Goal: Task Accomplishment & Management: Manage account settings

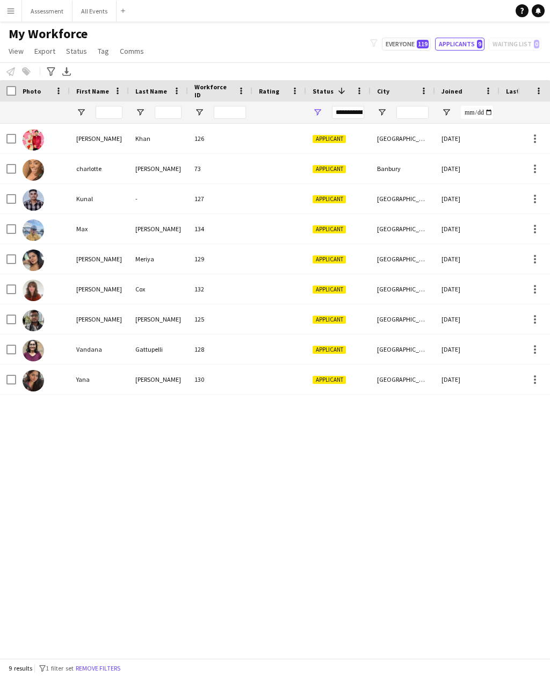
click at [420, 44] on span "119" at bounding box center [423, 44] width 12 height 9
type input "**********"
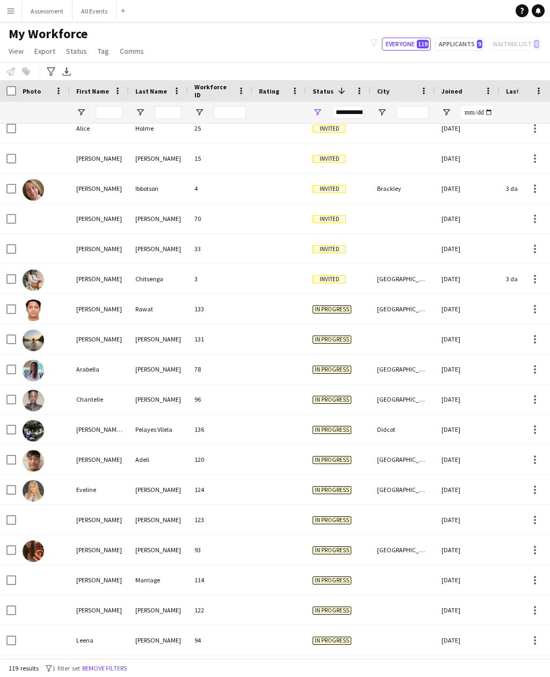
scroll to position [71, 0]
click at [288, 312] on div at bounding box center [280, 308] width 54 height 30
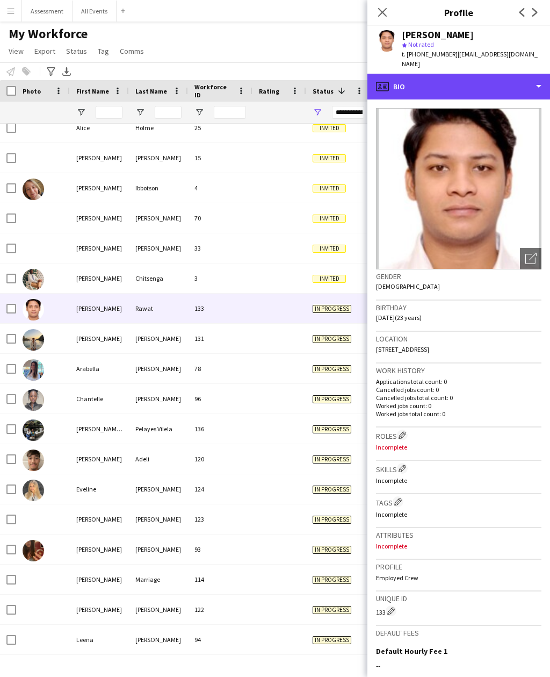
click at [505, 80] on div "profile Bio" at bounding box center [459, 87] width 183 height 26
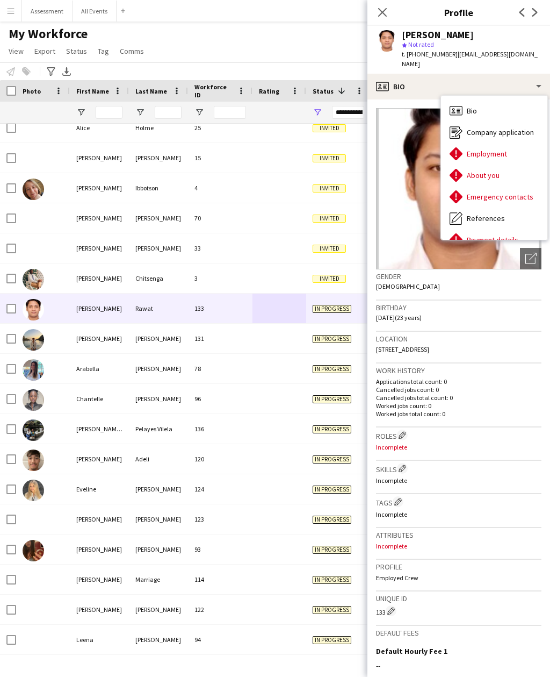
click at [511, 164] on div "About you About you" at bounding box center [494, 174] width 106 height 21
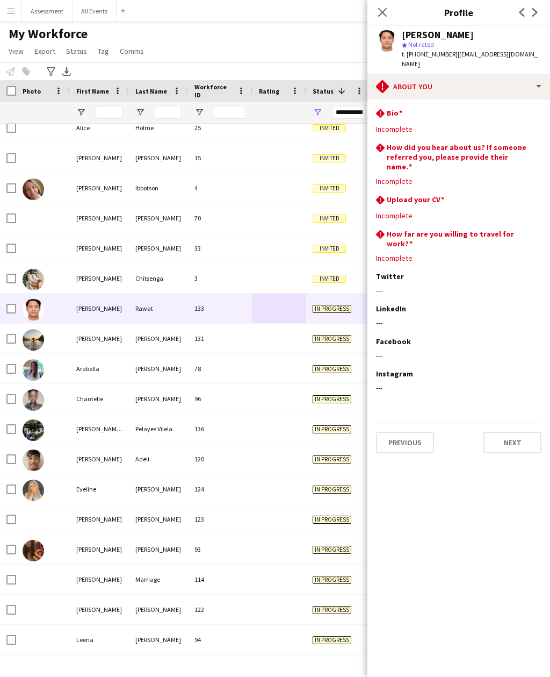
click at [322, 409] on div "In progress" at bounding box center [338, 399] width 64 height 30
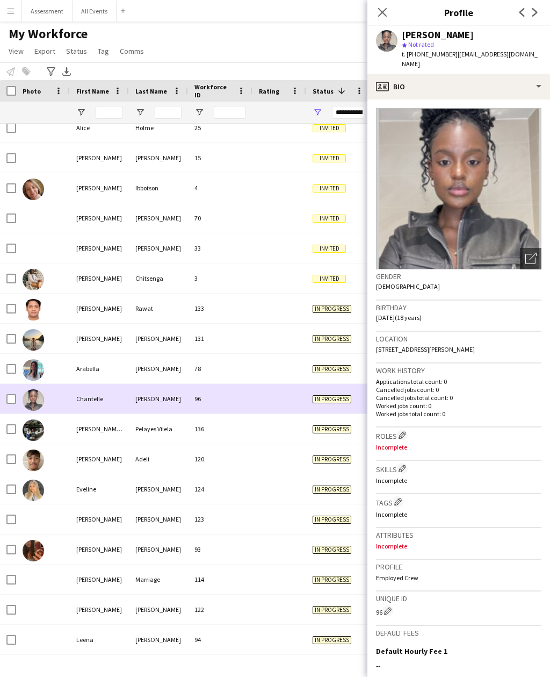
click at [325, 350] on div "In progress" at bounding box center [338, 339] width 64 height 30
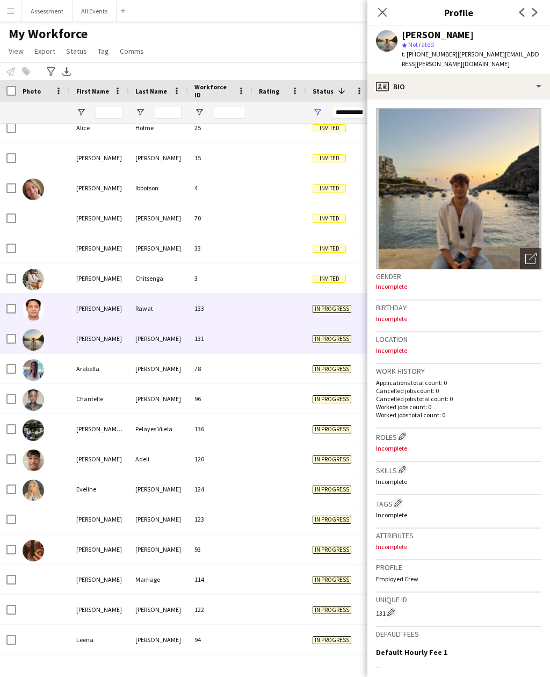
click at [295, 303] on div at bounding box center [280, 308] width 54 height 30
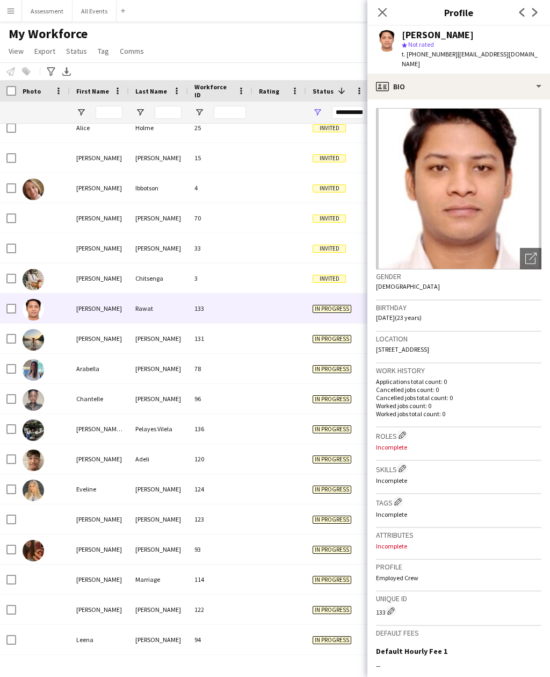
click at [387, 11] on icon "Close pop-in" at bounding box center [382, 12] width 9 height 9
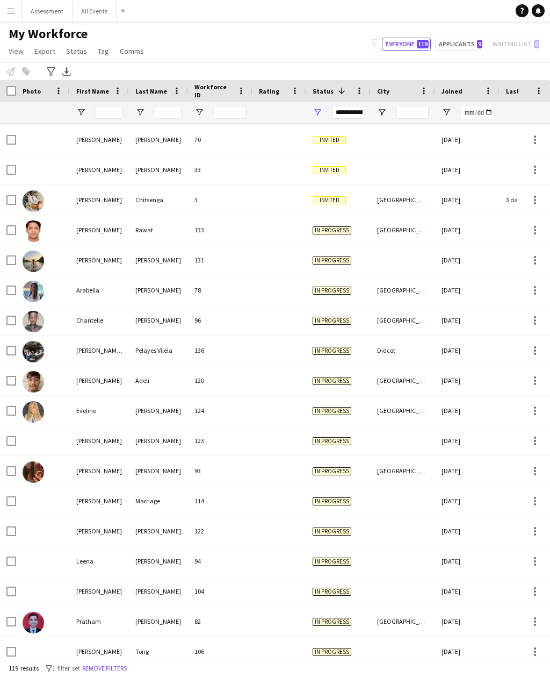
scroll to position [150, 0]
click at [483, 378] on div "[DATE]" at bounding box center [467, 380] width 64 height 30
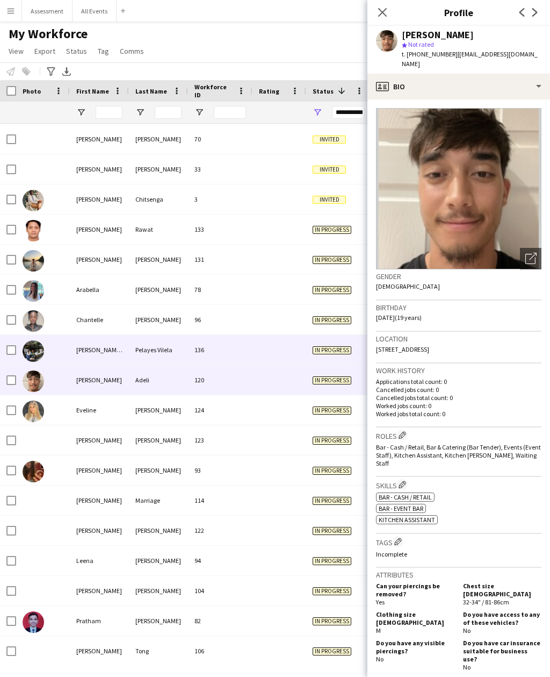
click at [342, 358] on div "In progress" at bounding box center [338, 350] width 64 height 30
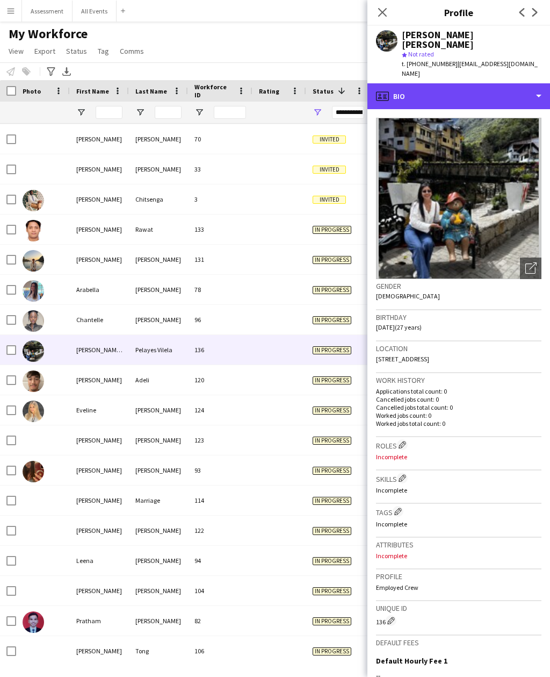
click at [498, 83] on div "profile Bio" at bounding box center [459, 96] width 183 height 26
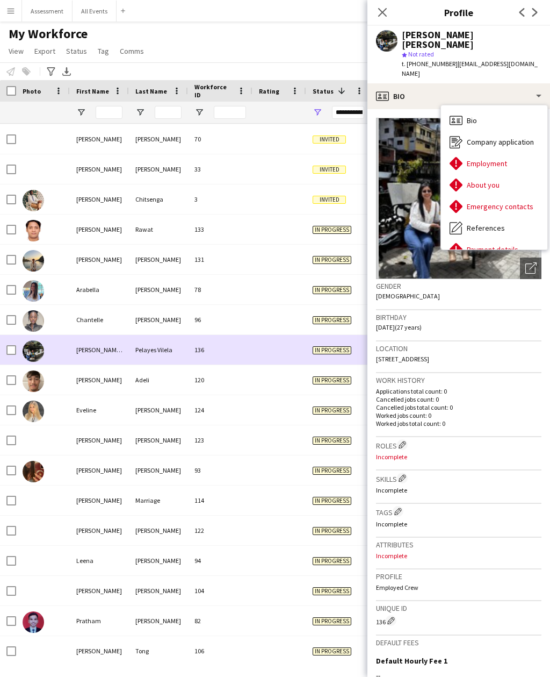
click at [317, 349] on span "In progress" at bounding box center [332, 350] width 39 height 8
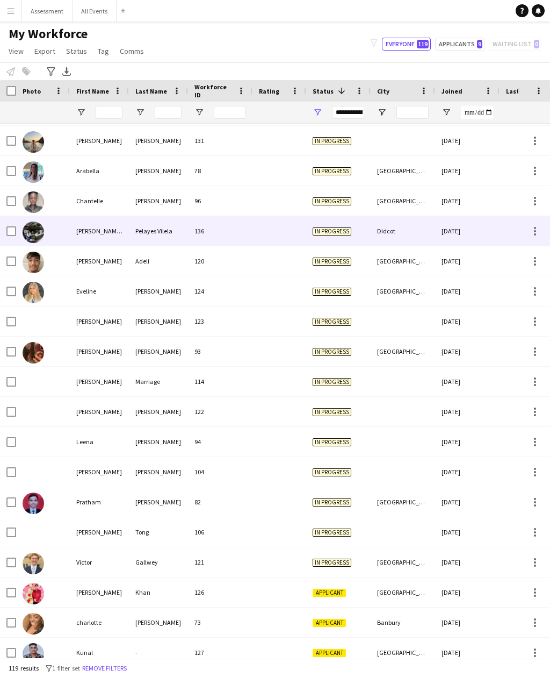
scroll to position [0, 0]
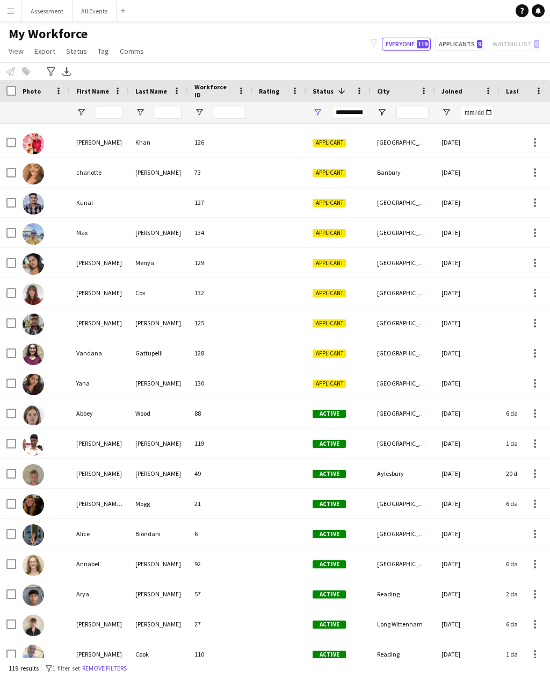
click at [533, 11] on link "Notifications" at bounding box center [538, 10] width 13 height 13
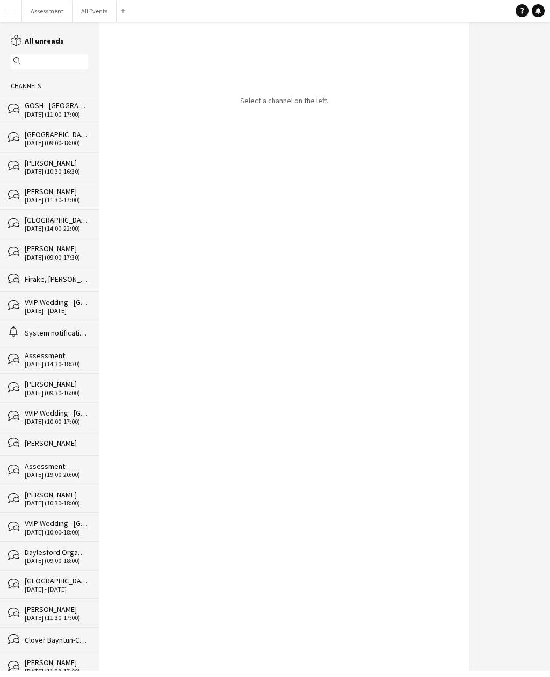
click at [99, 5] on button "All Events Close" at bounding box center [95, 11] width 44 height 21
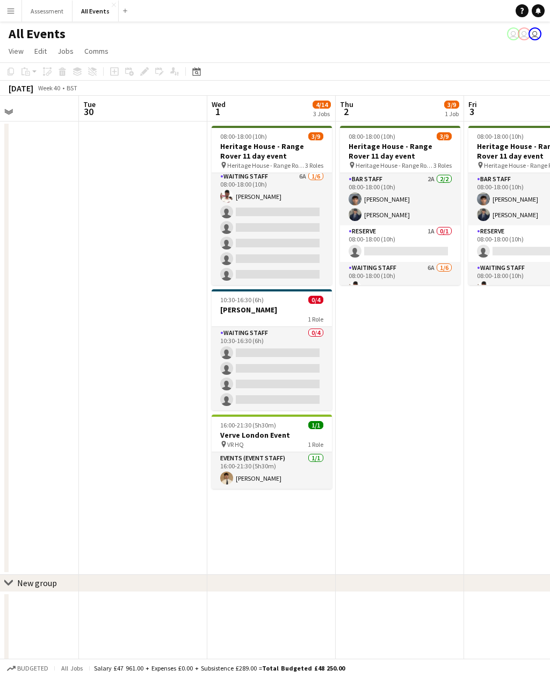
click at [304, 243] on app-card-role "Waiting Staff 6A 1/6 08:00-18:00 (10h) Ahmed Al-Khayat single-neutral-actions s…" at bounding box center [272, 227] width 120 height 114
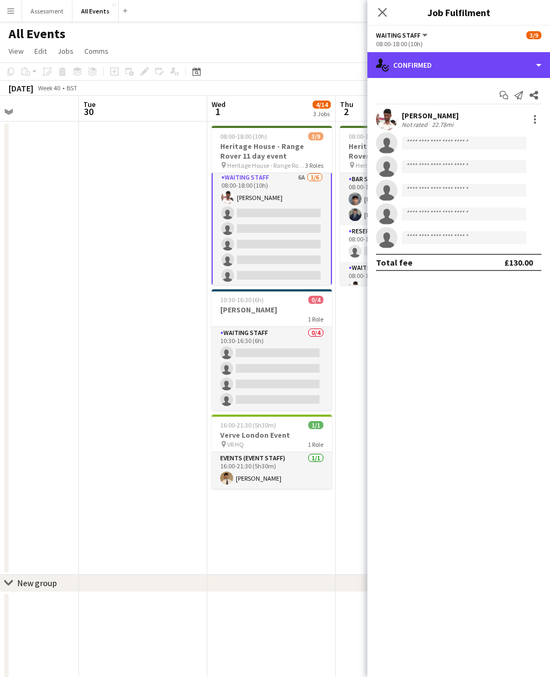
click at [476, 65] on div "single-neutral-actions-check-2 Confirmed" at bounding box center [459, 65] width 183 height 26
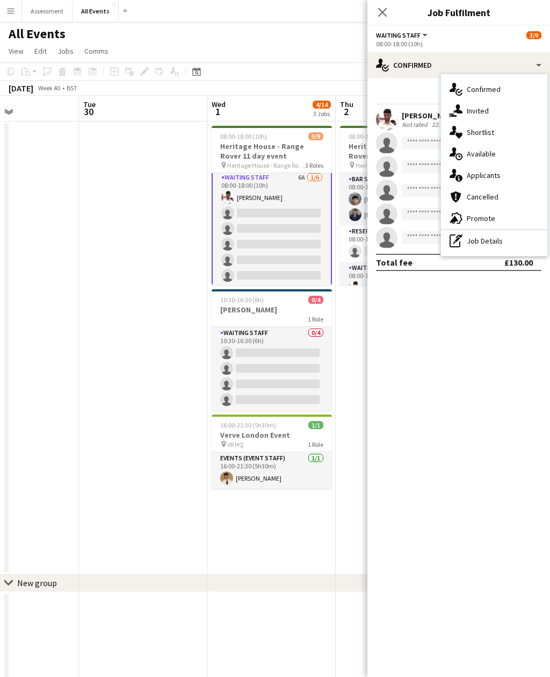
click at [503, 180] on div "single-neutral-actions-information Applicants" at bounding box center [494, 174] width 106 height 21
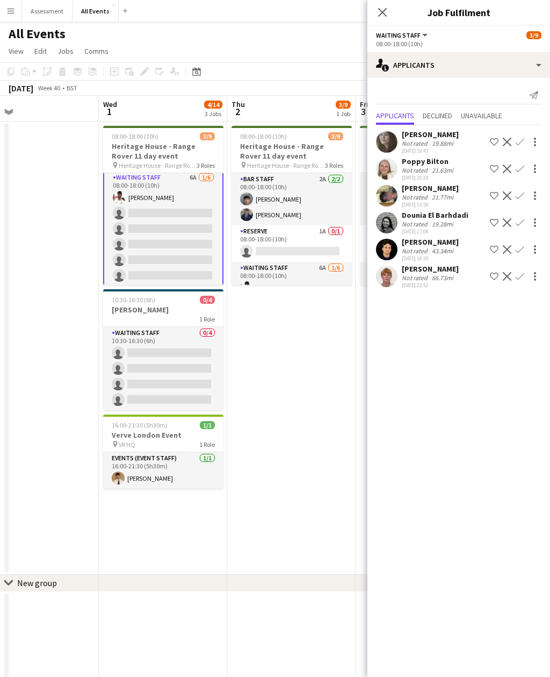
scroll to position [0, 421]
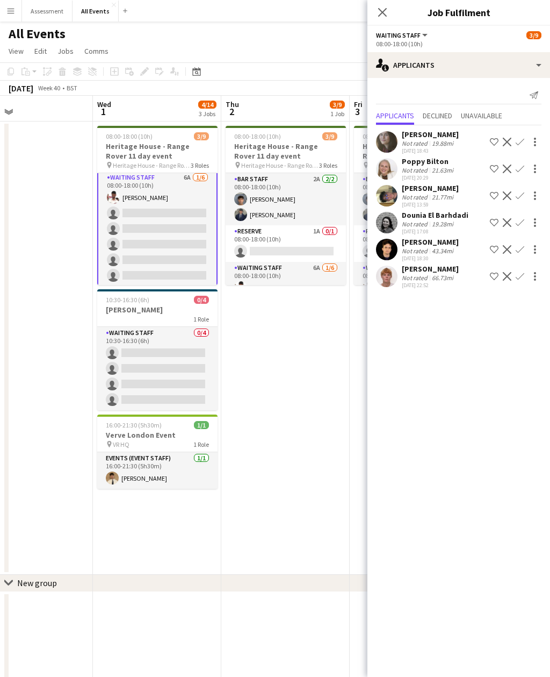
click at [316, 269] on app-card-role "Waiting Staff 6A 1/6 08:00-18:00 (10h) Ahmed Al-Khayat single-neutral-actions s…" at bounding box center [286, 319] width 120 height 114
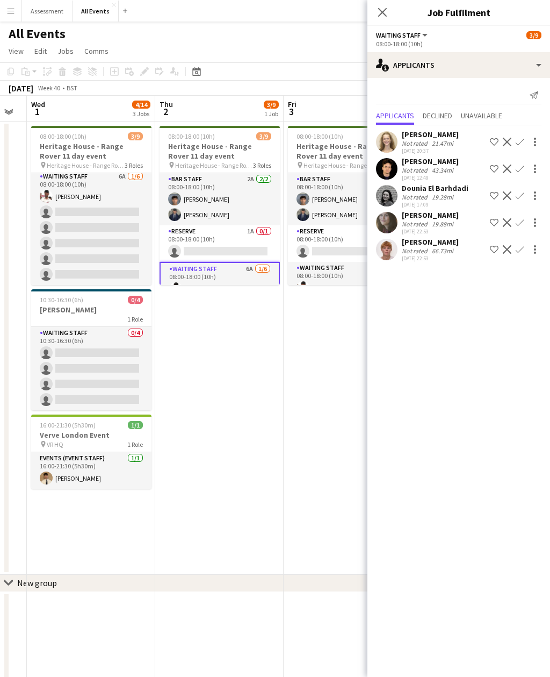
scroll to position [0, 498]
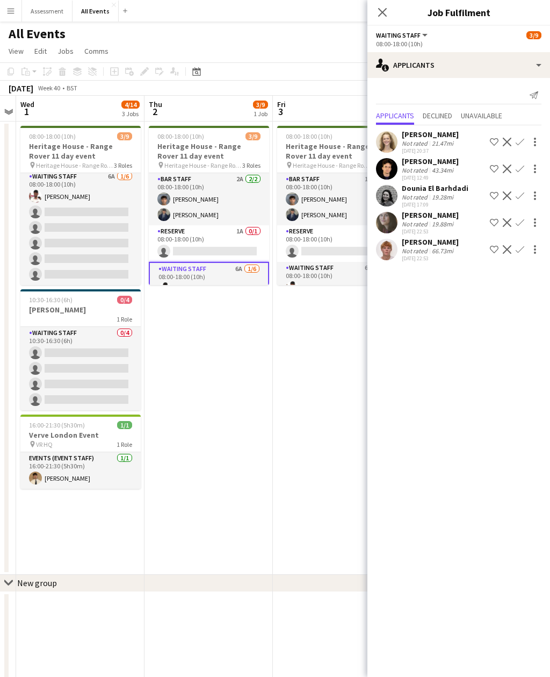
click at [246, 204] on app-card-role "Bar Staff 2A 2/2 08:00-18:00 (10h) Arya Firake Charlie Hill" at bounding box center [209, 199] width 120 height 52
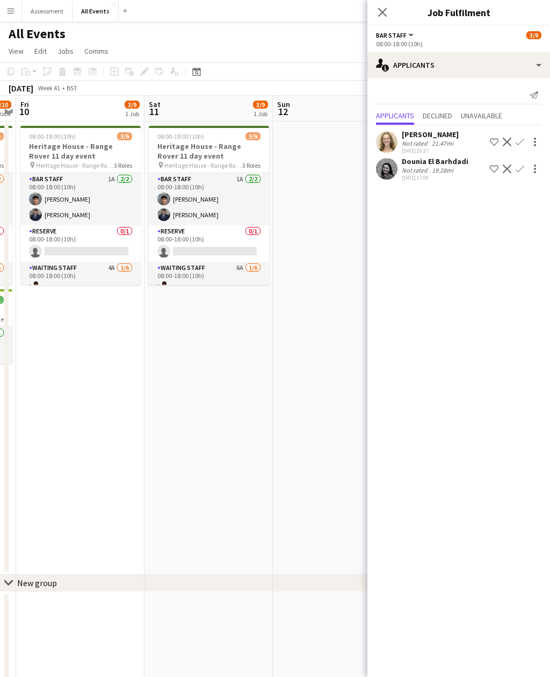
scroll to position [0, 340]
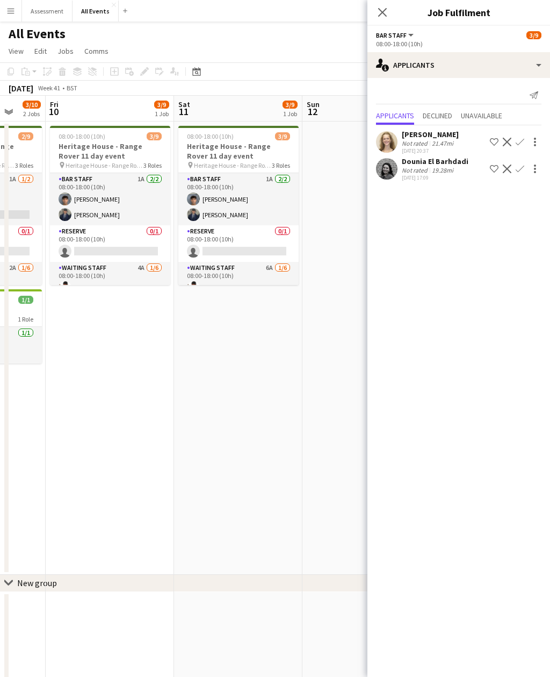
click at [276, 206] on app-card-role "Bar Staff 1A 2/2 08:00-18:00 (10h) Arya Firake Charlie Hill" at bounding box center [238, 199] width 120 height 52
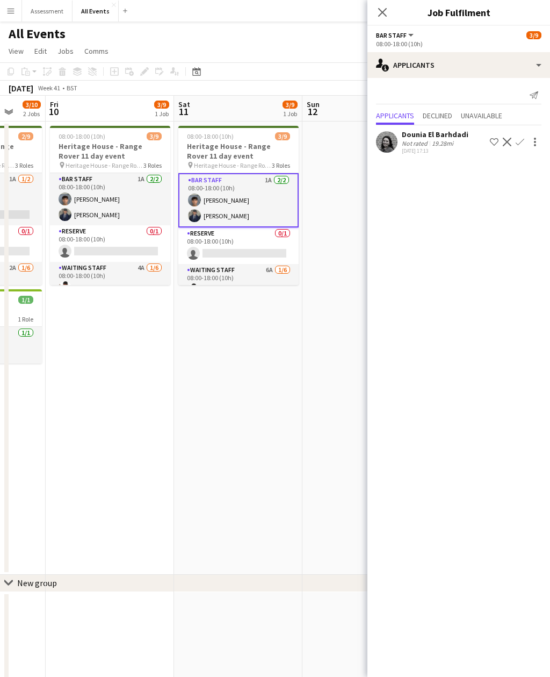
click at [269, 277] on app-card-role "Waiting Staff 6A 1/6 08:00-18:00 (10h) Ahmed Al-Khayat single-neutral-actions s…" at bounding box center [238, 321] width 120 height 114
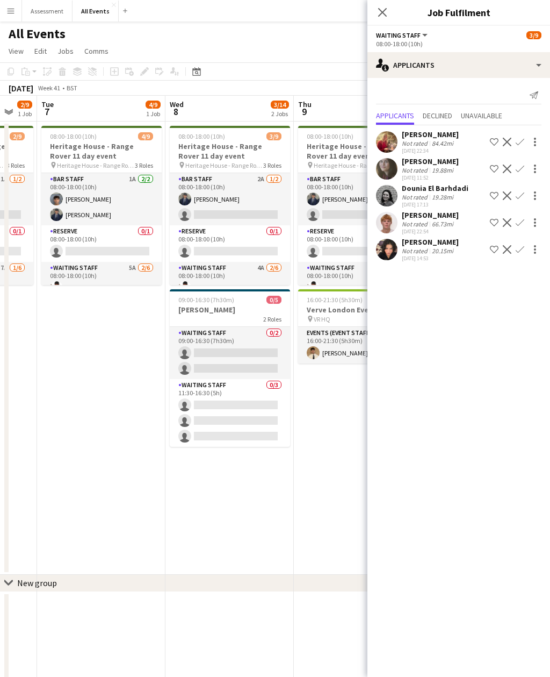
scroll to position [0, 336]
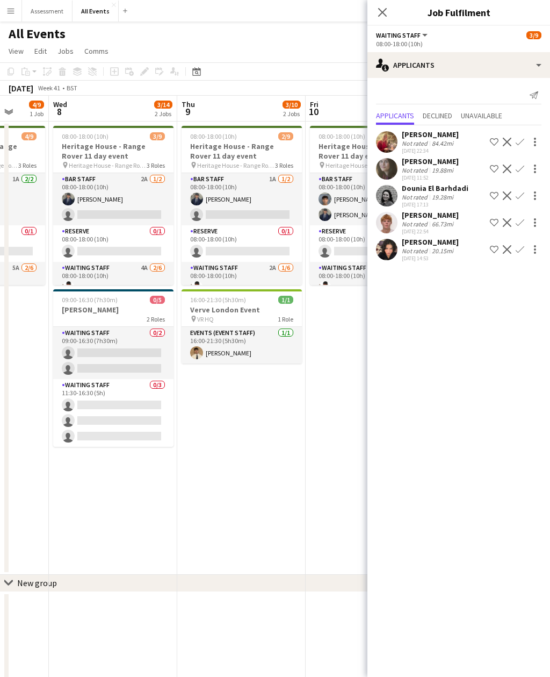
click at [267, 277] on app-card-role "Waiting Staff 2A 1/6 08:00-18:00 (10h) Ahmed Al-Khayat single-neutral-actions s…" at bounding box center [242, 319] width 120 height 114
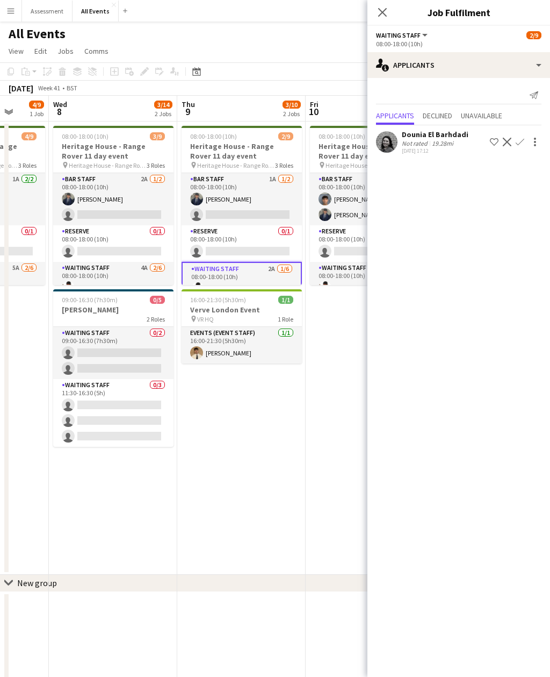
click at [336, 273] on app-card-role "Waiting Staff 4A 1/6 08:00-18:00 (10h) Ahmed Al-Khayat single-neutral-actions s…" at bounding box center [370, 319] width 120 height 114
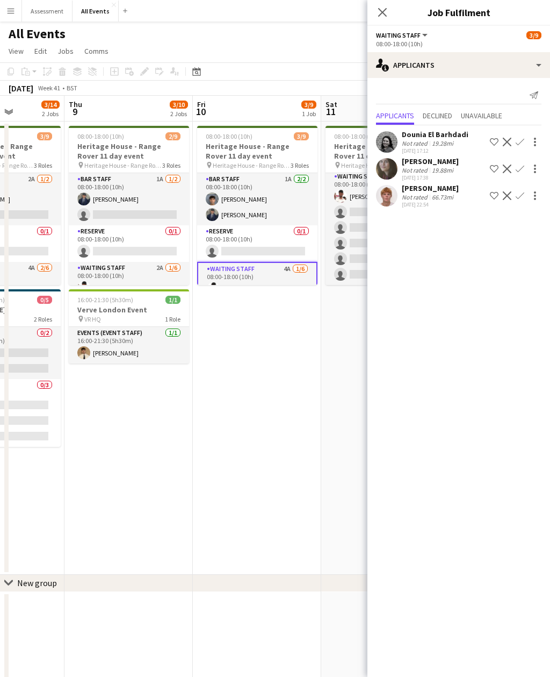
scroll to position [0, 450]
click at [278, 241] on app-card-role "Reserve 0/1 08:00-18:00 (10h) single-neutral-actions" at bounding box center [257, 243] width 120 height 37
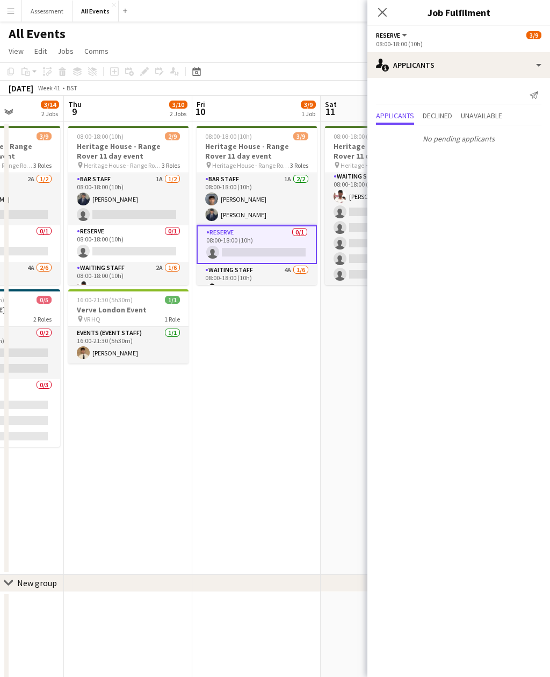
click at [284, 207] on app-card-role "Bar Staff 1A 2/2 08:00-18:00 (10h) Arya Firake Charlie Hill" at bounding box center [257, 199] width 120 height 52
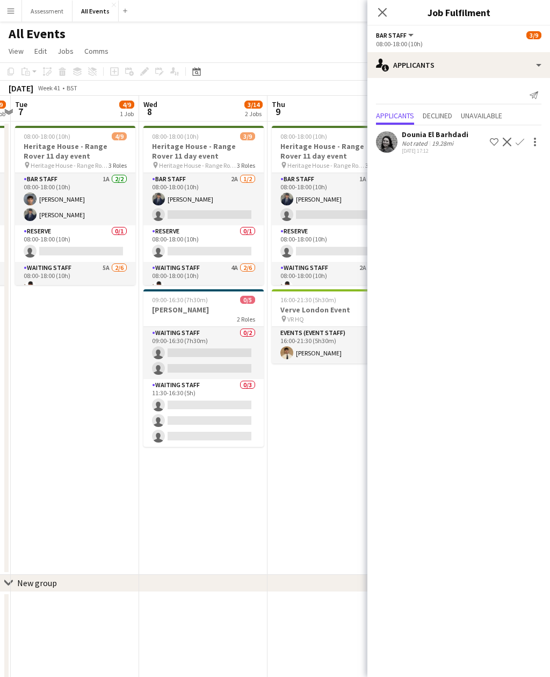
scroll to position [0, 245]
click at [241, 360] on app-card-role "Waiting Staff 0/2 09:00-16:30 (7h30m) single-neutral-actions single-neutral-act…" at bounding box center [205, 353] width 120 height 52
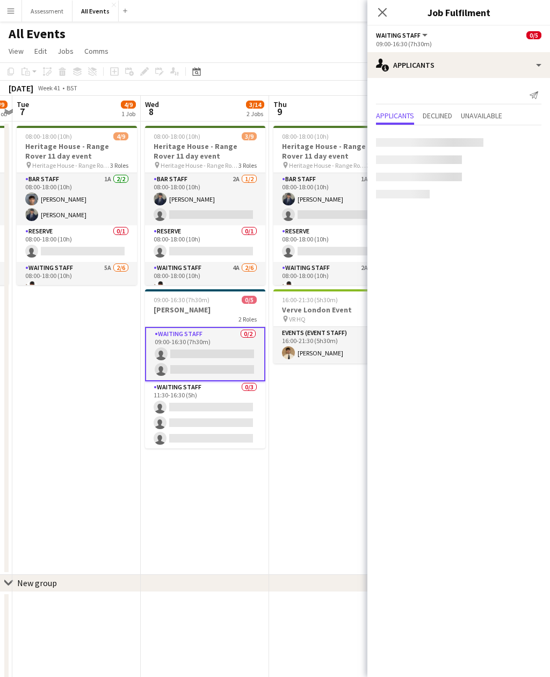
click at [230, 421] on app-card-role "Waiting Staff 0/3 11:30-16:30 (5h) single-neutral-actions single-neutral-action…" at bounding box center [205, 415] width 120 height 68
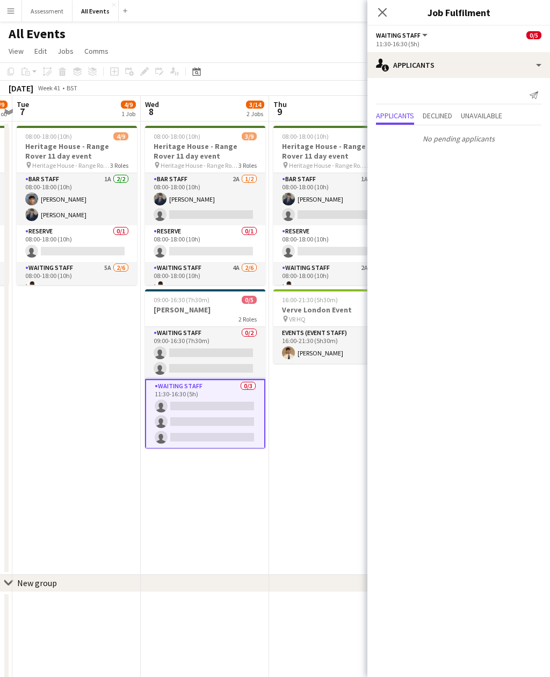
click at [239, 274] on app-card-role "Waiting Staff 4A 2/6 08:00-18:00 (10h) Ahmed Al-Khayat Christopher Carradine si…" at bounding box center [205, 319] width 120 height 114
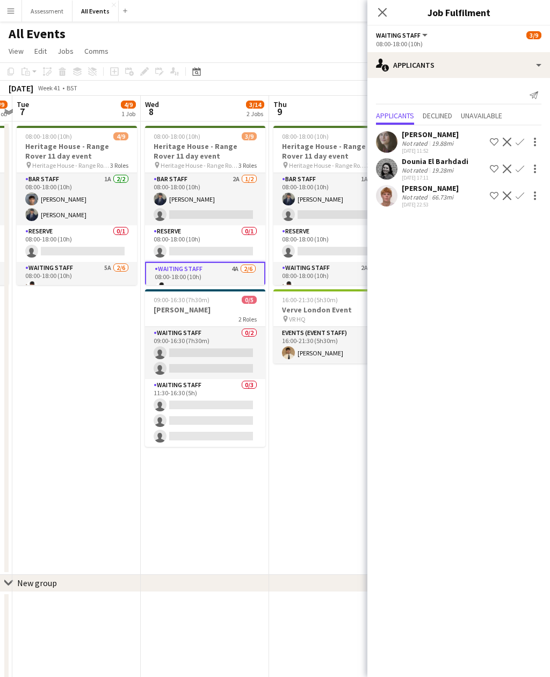
click at [444, 141] on div "19.88mi" at bounding box center [443, 143] width 26 height 8
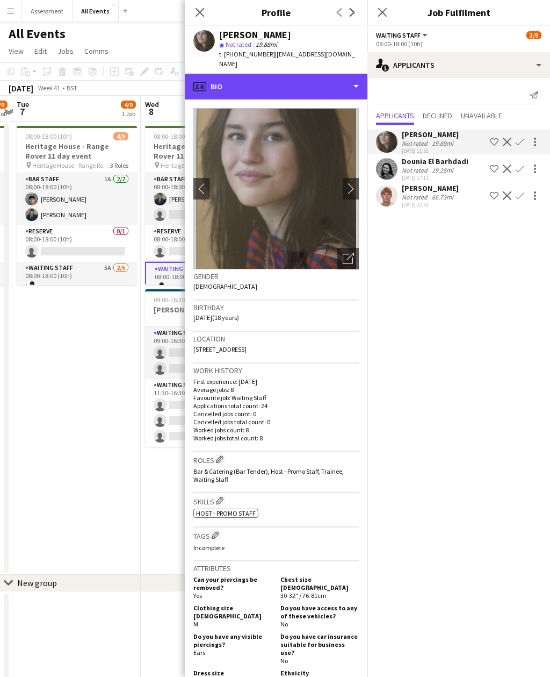
click at [307, 77] on div "profile Bio" at bounding box center [276, 87] width 183 height 26
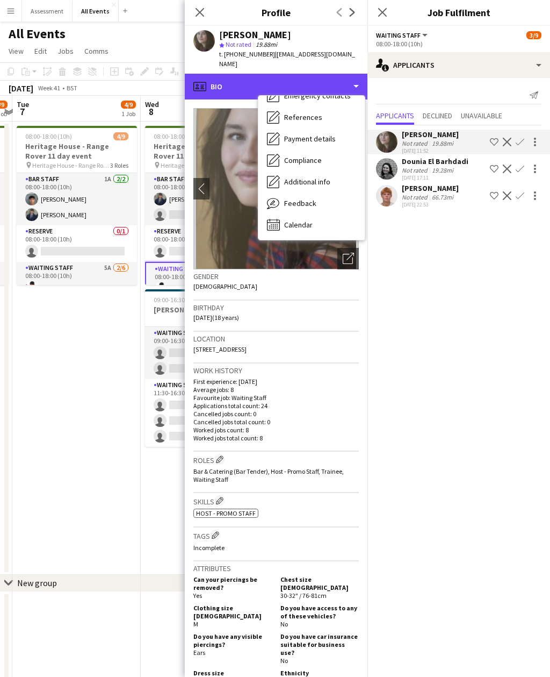
scroll to position [101, 0]
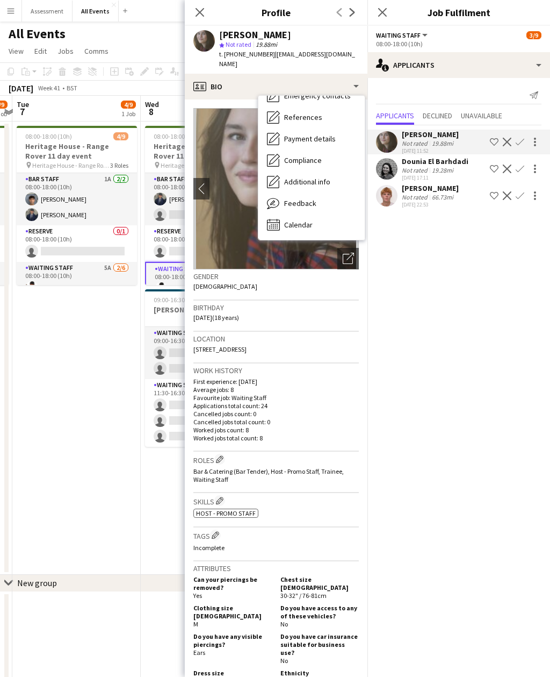
click at [315, 217] on div "Calendar Calendar" at bounding box center [312, 224] width 106 height 21
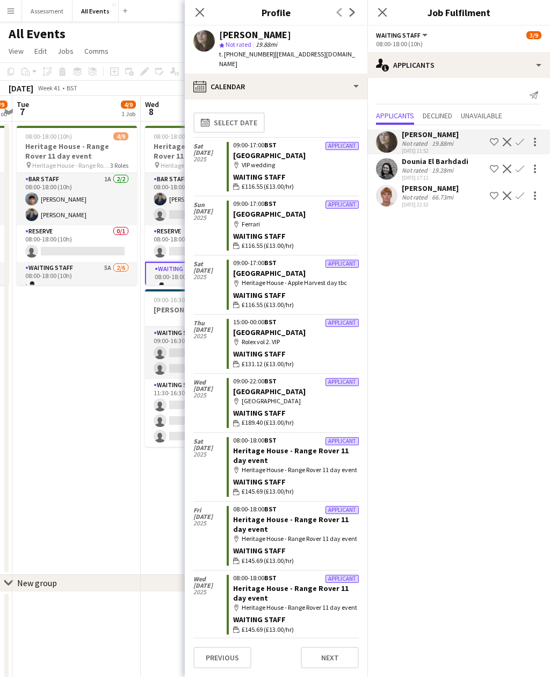
scroll to position [0, 0]
click at [202, 10] on icon "Close pop-in" at bounding box center [200, 12] width 9 height 9
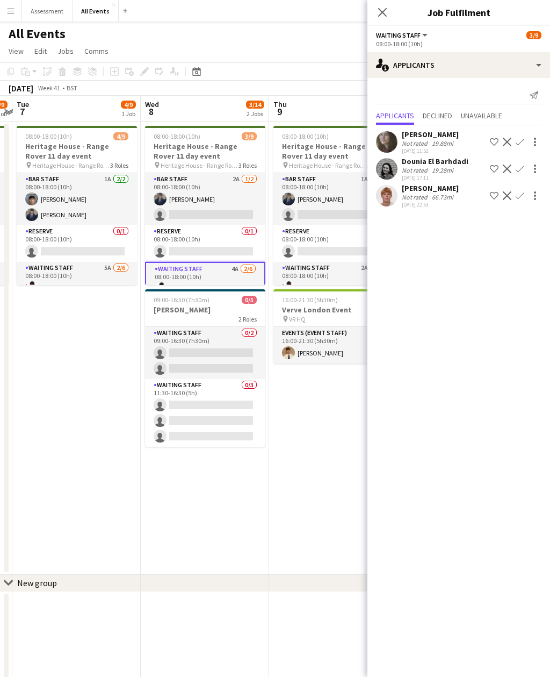
click at [456, 167] on div "Not rated 19.28mi" at bounding box center [435, 170] width 67 height 8
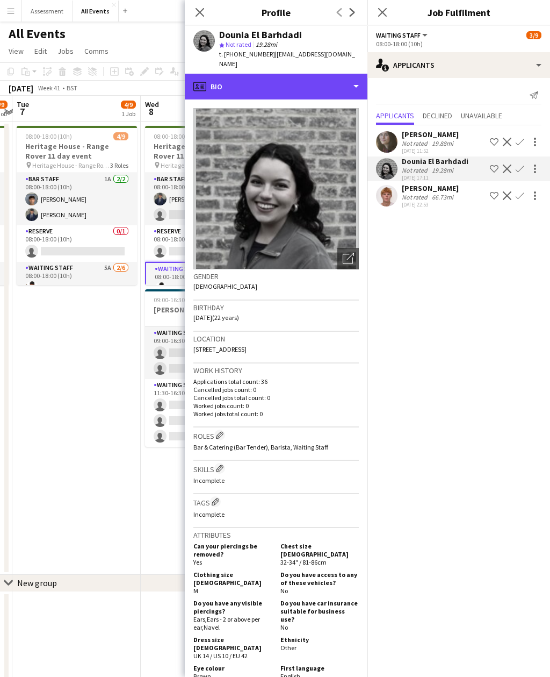
click at [320, 74] on div "profile Bio" at bounding box center [276, 87] width 183 height 26
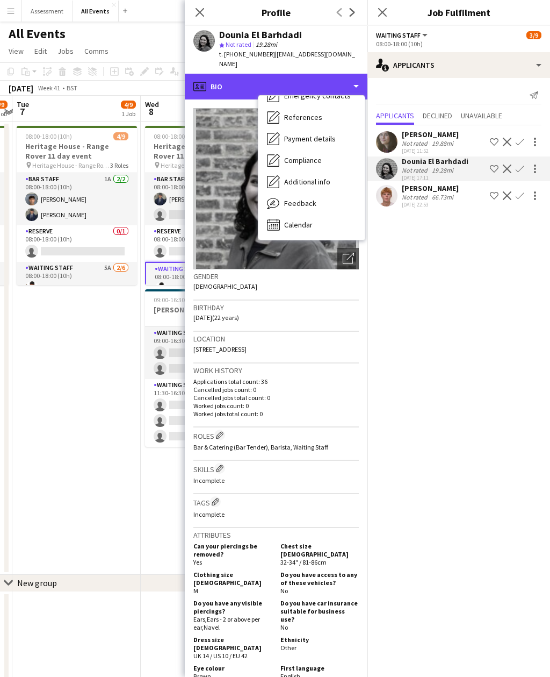
scroll to position [101, 0]
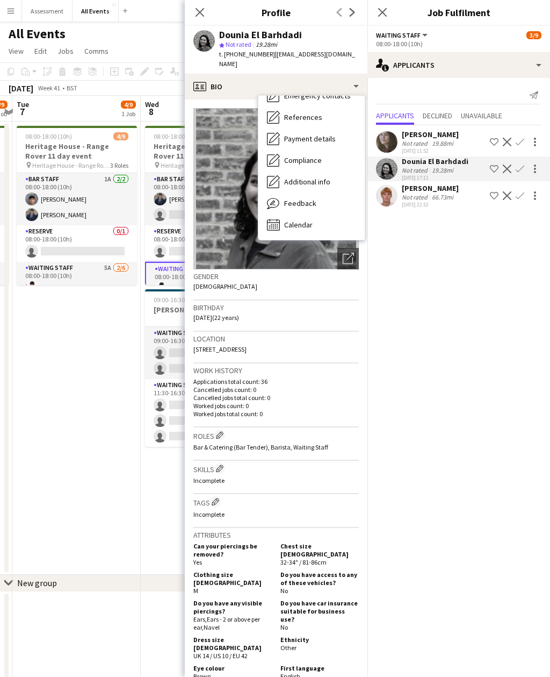
click at [312, 220] on span "Calendar" at bounding box center [298, 225] width 28 height 10
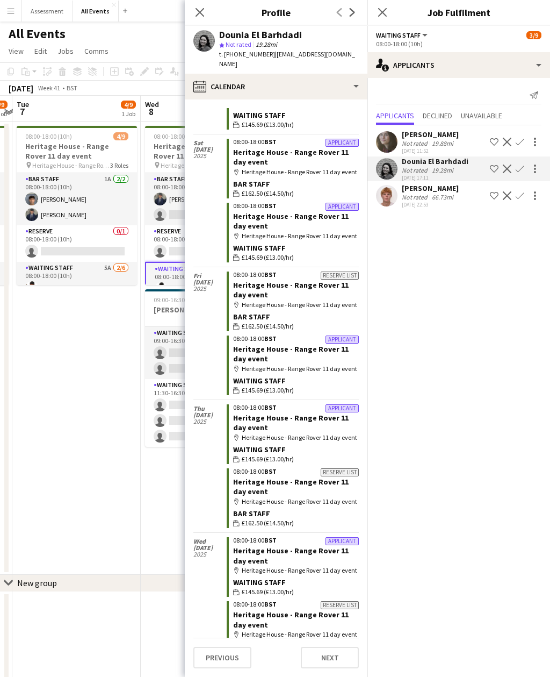
scroll to position [1729, 0]
click at [146, 520] on app-date-cell "08:00-18:00 (10h) 3/9 Heritage House - Range Rover 11 day event pin Heritage Ho…" at bounding box center [205, 347] width 128 height 453
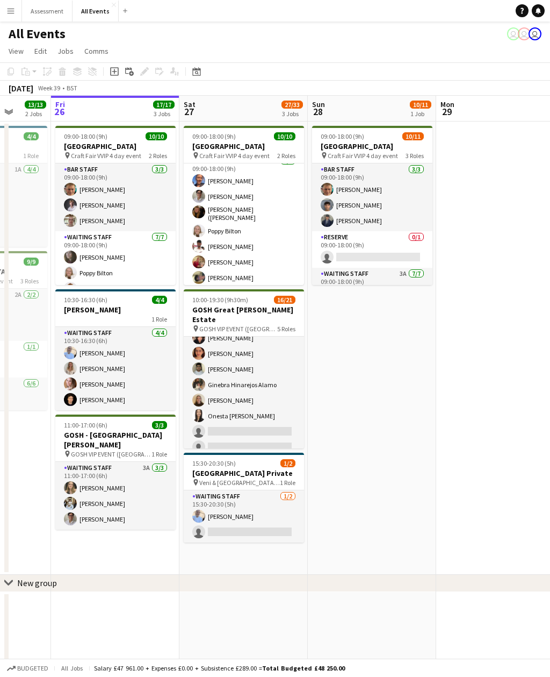
scroll to position [311, 0]
click at [277, 419] on app-card-role "Waiting Staff 1A 12/14 11:00-19:30 (8h30m) Annabel Smith Daniel Varga Olamide O…" at bounding box center [244, 338] width 120 height 239
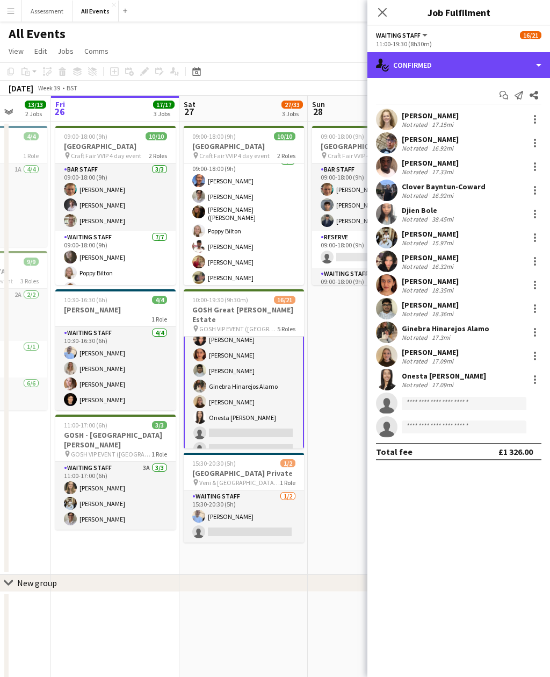
click at [472, 66] on div "single-neutral-actions-check-2 Confirmed" at bounding box center [459, 65] width 183 height 26
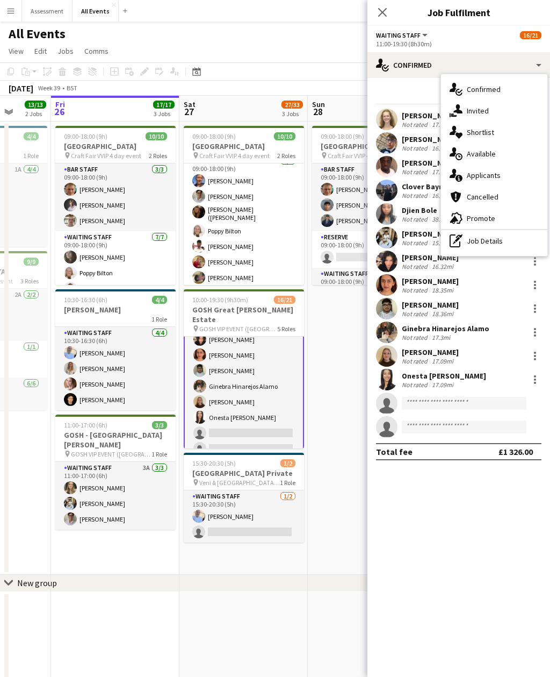
click at [512, 180] on div "single-neutral-actions-information Applicants" at bounding box center [494, 174] width 106 height 21
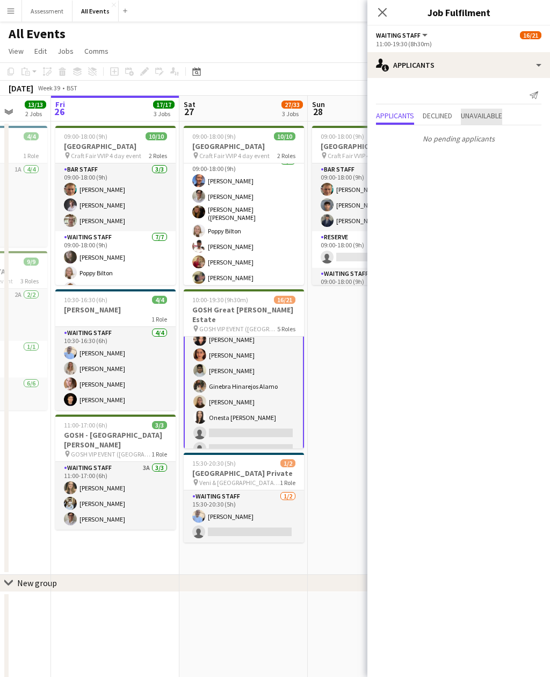
click at [500, 114] on span "Unavailable" at bounding box center [481, 116] width 41 height 8
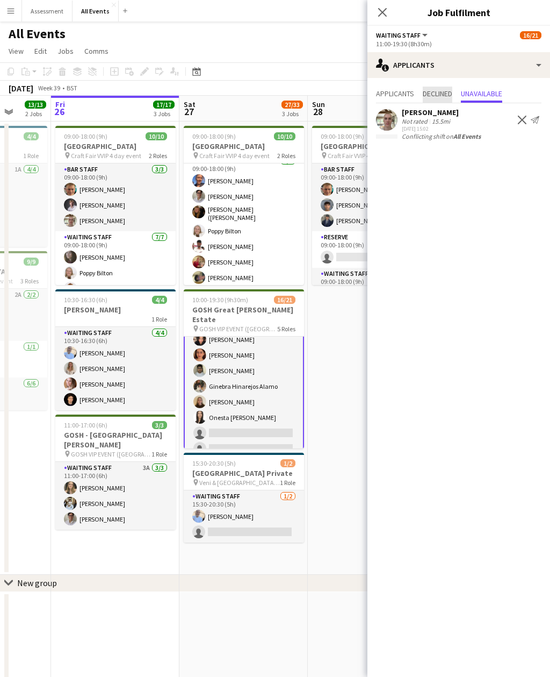
click at [448, 95] on span "Declined" at bounding box center [438, 94] width 30 height 8
click at [411, 96] on span "Applicants" at bounding box center [395, 94] width 38 height 8
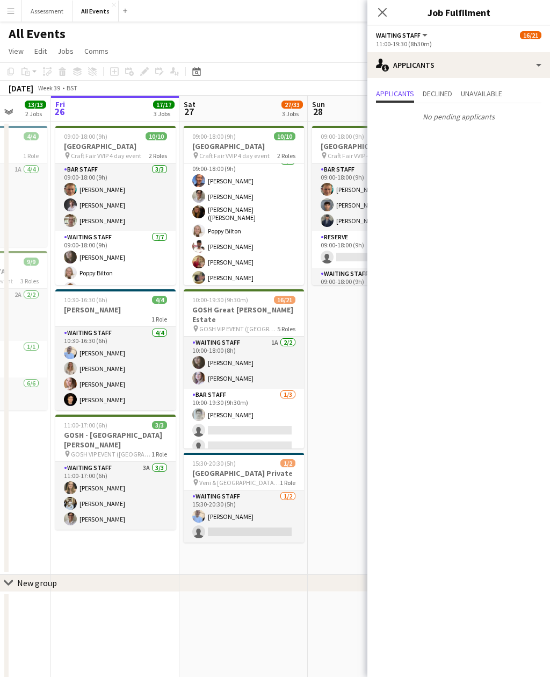
scroll to position [0, 0]
click at [277, 352] on app-card-role "Waiting Staff 1A 2/2 10:00-18:00 (8h) Flora McCullough Tilly Sherwin" at bounding box center [244, 362] width 120 height 52
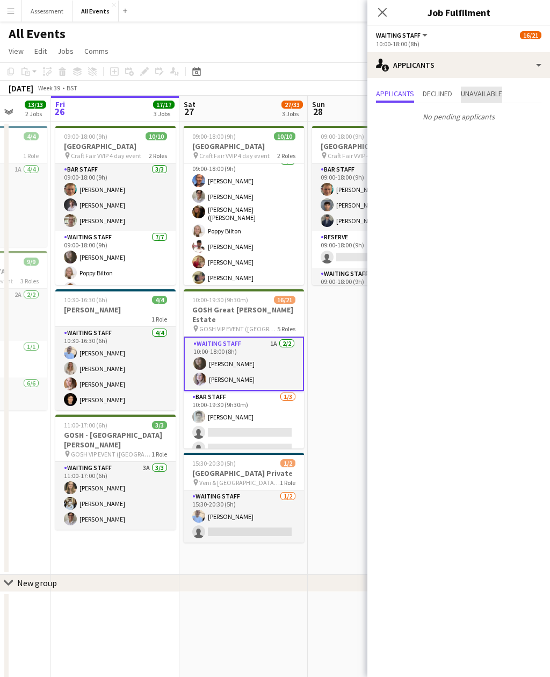
click at [503, 94] on span "Unavailable" at bounding box center [481, 94] width 41 height 8
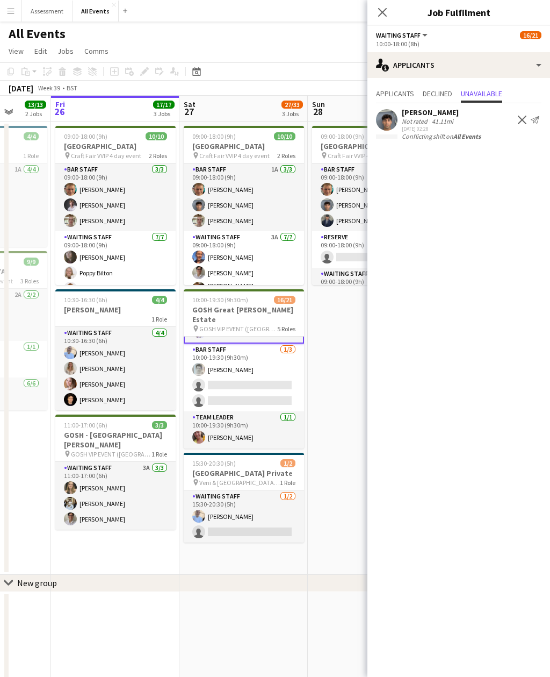
scroll to position [49, 0]
click at [329, 363] on app-date-cell "09:00-18:00 (9h) 10/11 Heritage House pin Craft Fair VVIP 4 day event 3 Roles B…" at bounding box center [372, 347] width 128 height 453
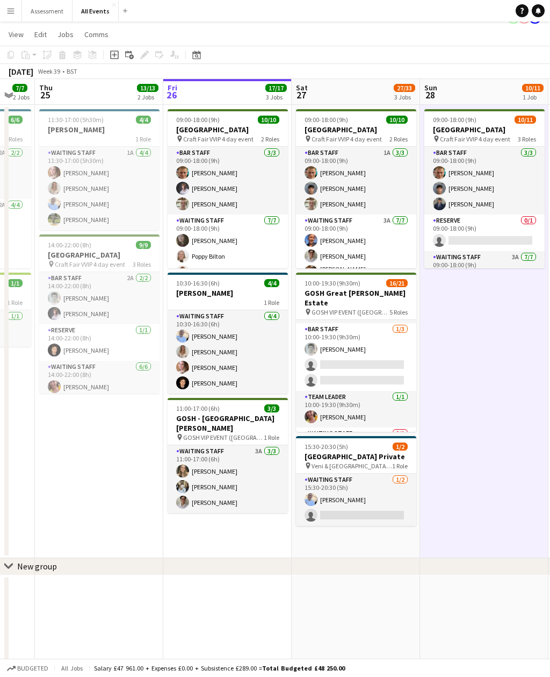
scroll to position [0, 342]
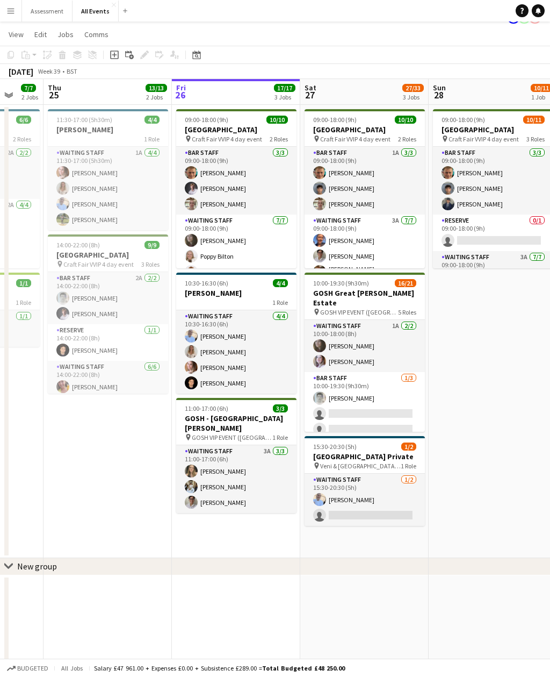
click at [13, 15] on app-icon "Menu" at bounding box center [10, 10] width 9 height 9
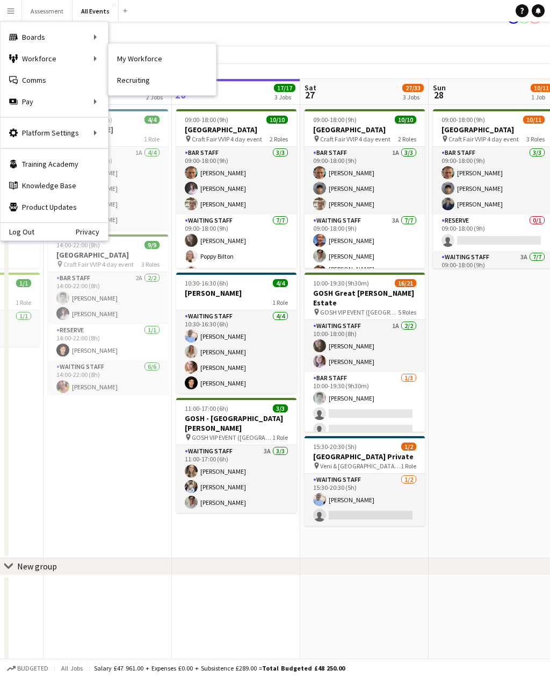
click at [141, 58] on link "My Workforce" at bounding box center [162, 58] width 107 height 21
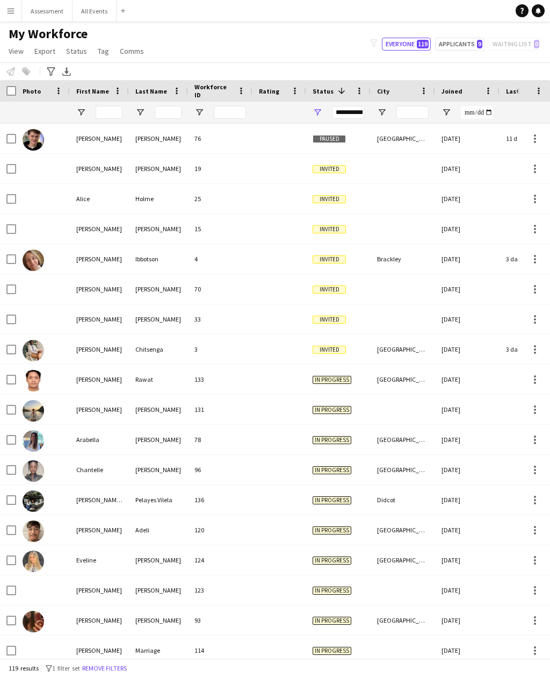
click at [334, 89] on span at bounding box center [340, 91] width 13 height 10
